Goal: Task Accomplishment & Management: Manage account settings

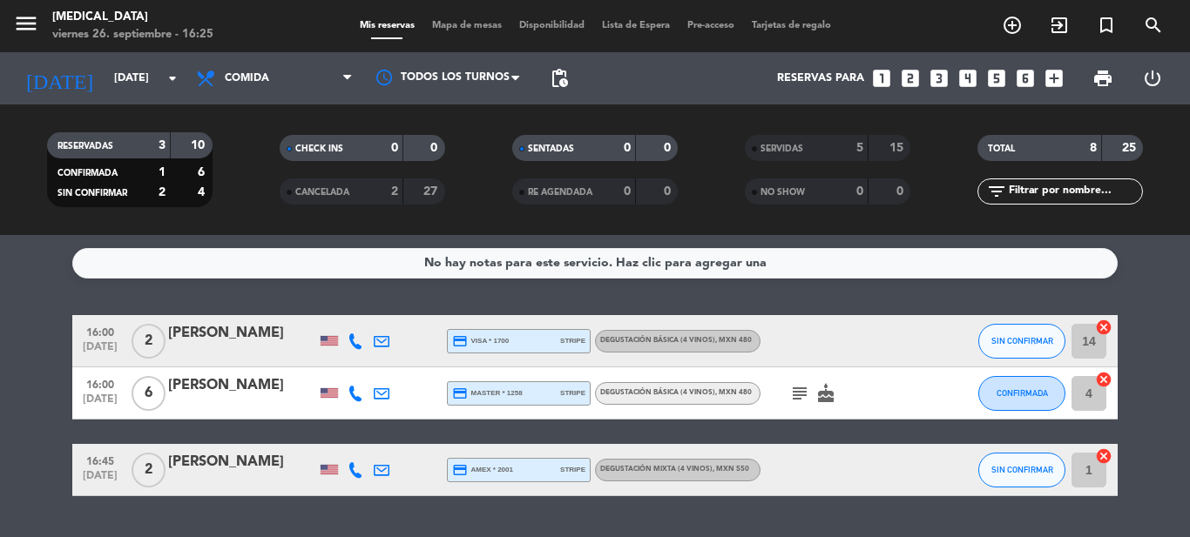
click at [1174, 297] on div "No hay notas para este servicio. Haz clic para agregar una 16:00 [DATE] 2 [PERS…" at bounding box center [595, 386] width 1190 height 302
click at [795, 394] on icon "subject" at bounding box center [799, 393] width 21 height 21
click at [1157, 253] on service-notes "No hay notas para este servicio. Haz clic para agregar una" at bounding box center [595, 263] width 1190 height 30
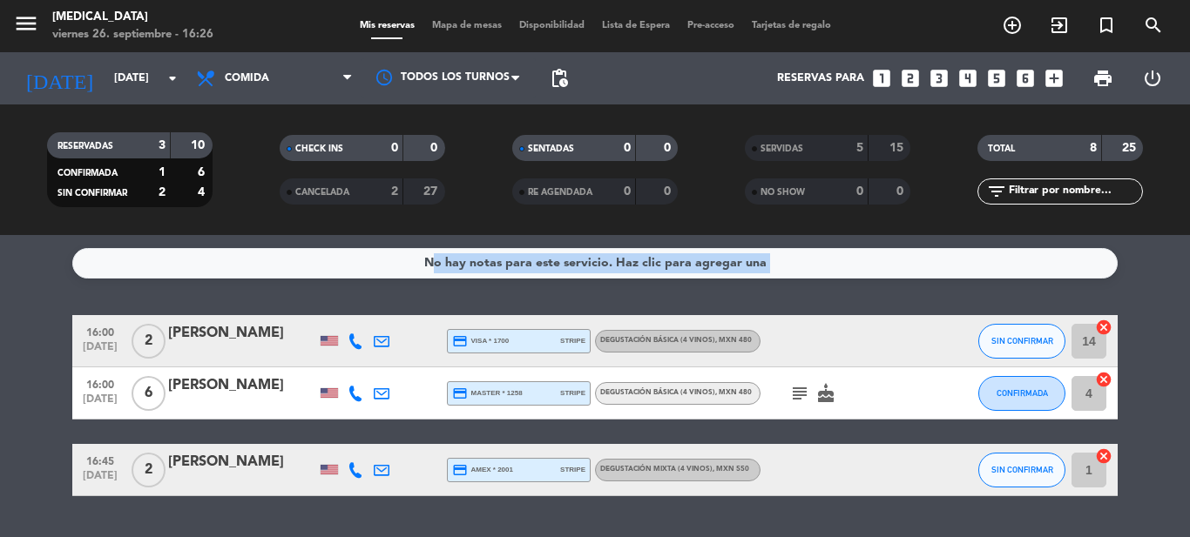
click at [1157, 253] on service-notes "No hay notas para este servicio. Haz clic para agregar una" at bounding box center [595, 263] width 1190 height 30
click at [607, 296] on div "No hay notas para este servicio. Haz clic para agregar una 16:00 [DATE] 2 [PERS…" at bounding box center [595, 386] width 1190 height 302
click at [783, 140] on div "SERVIDAS" at bounding box center [789, 149] width 80 height 20
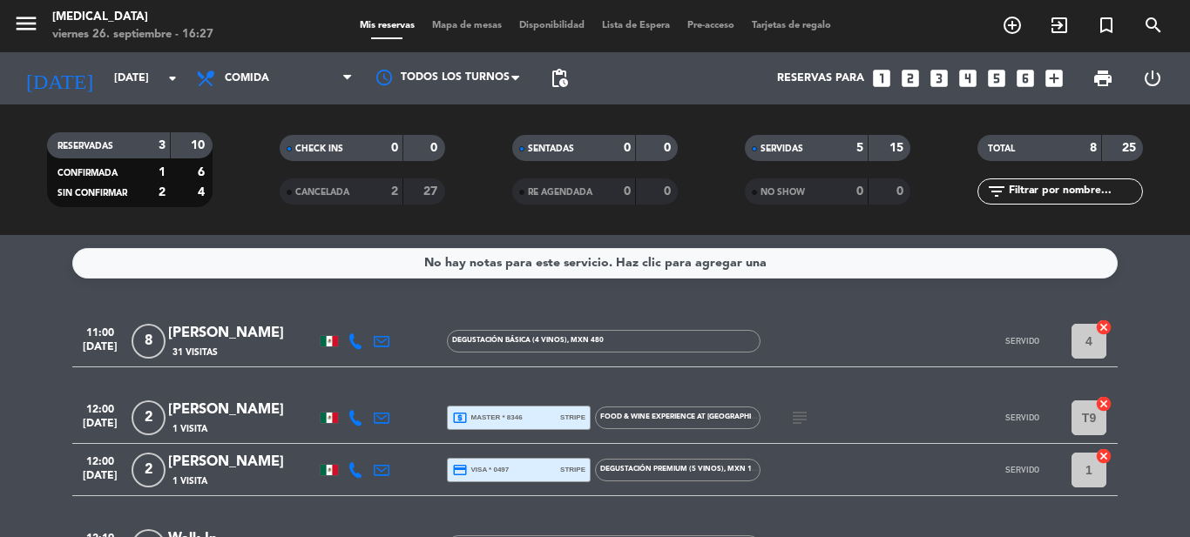
click at [1188, 307] on div "No hay notas para este servicio. Haz clic para agregar una 11:00 [DATE] 8 [PERS…" at bounding box center [595, 386] width 1190 height 302
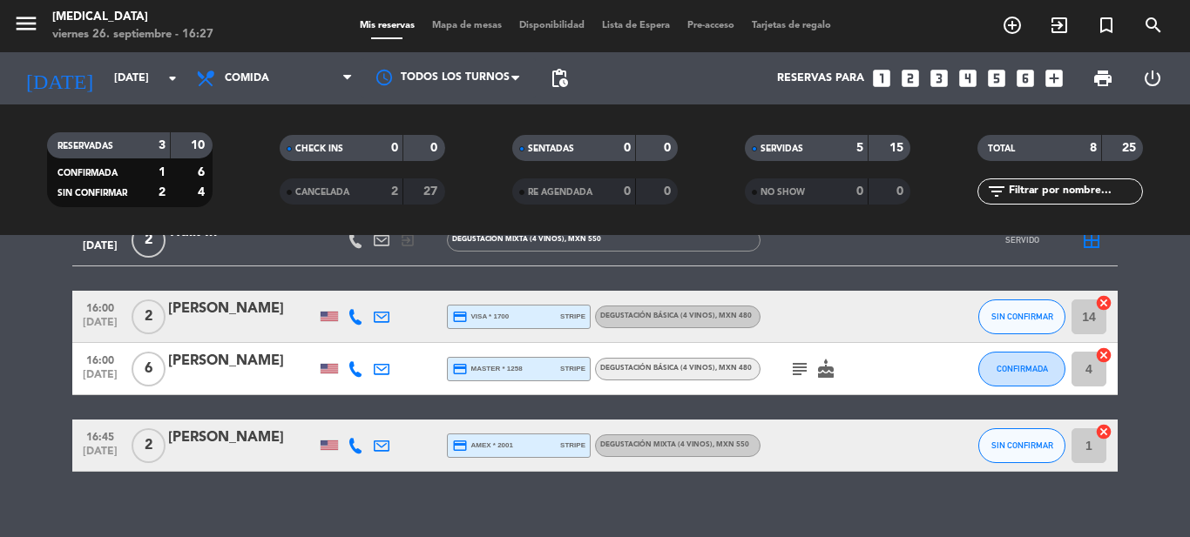
scroll to position [405, 0]
